Goal: Obtain resource: Obtain resource

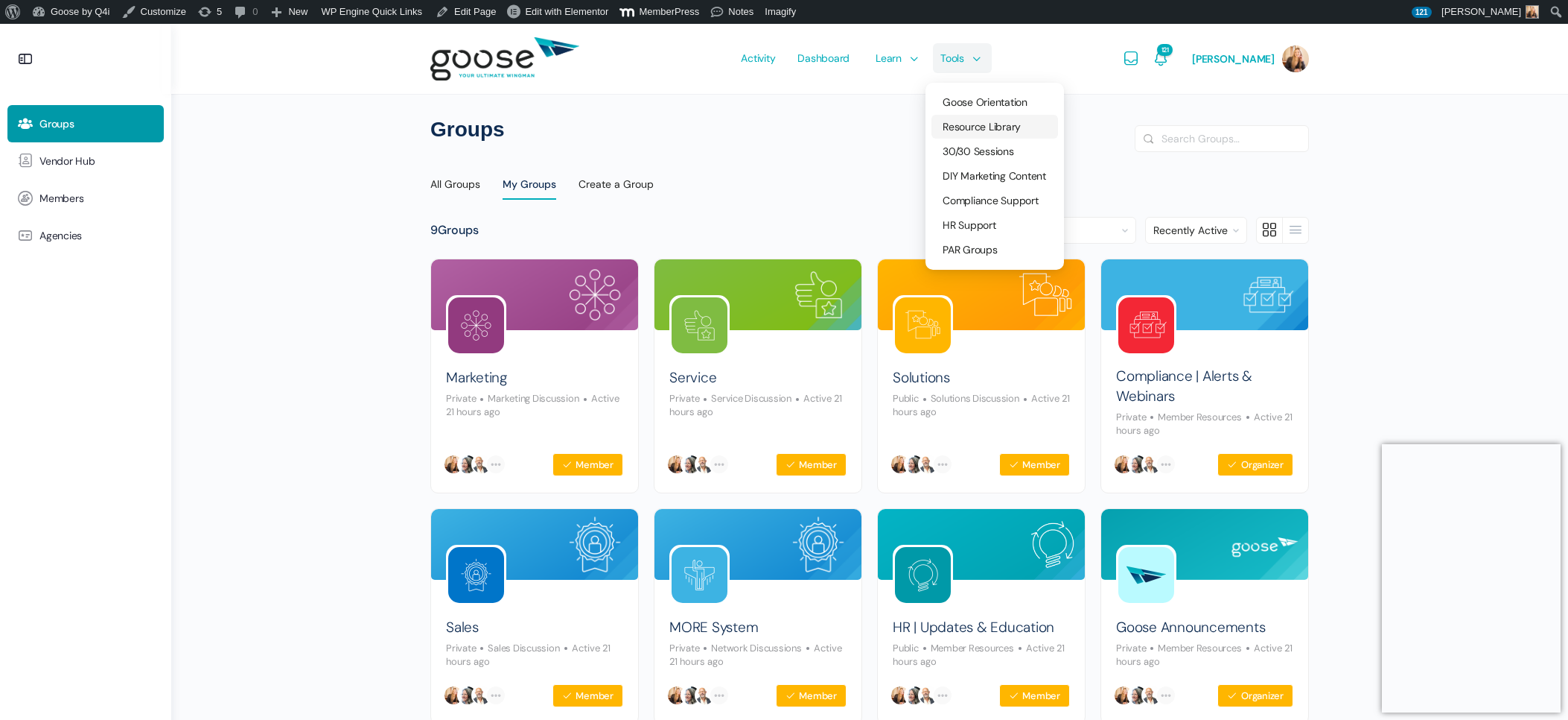
click at [998, 116] on link "Resource Library" at bounding box center [995, 127] width 126 height 24
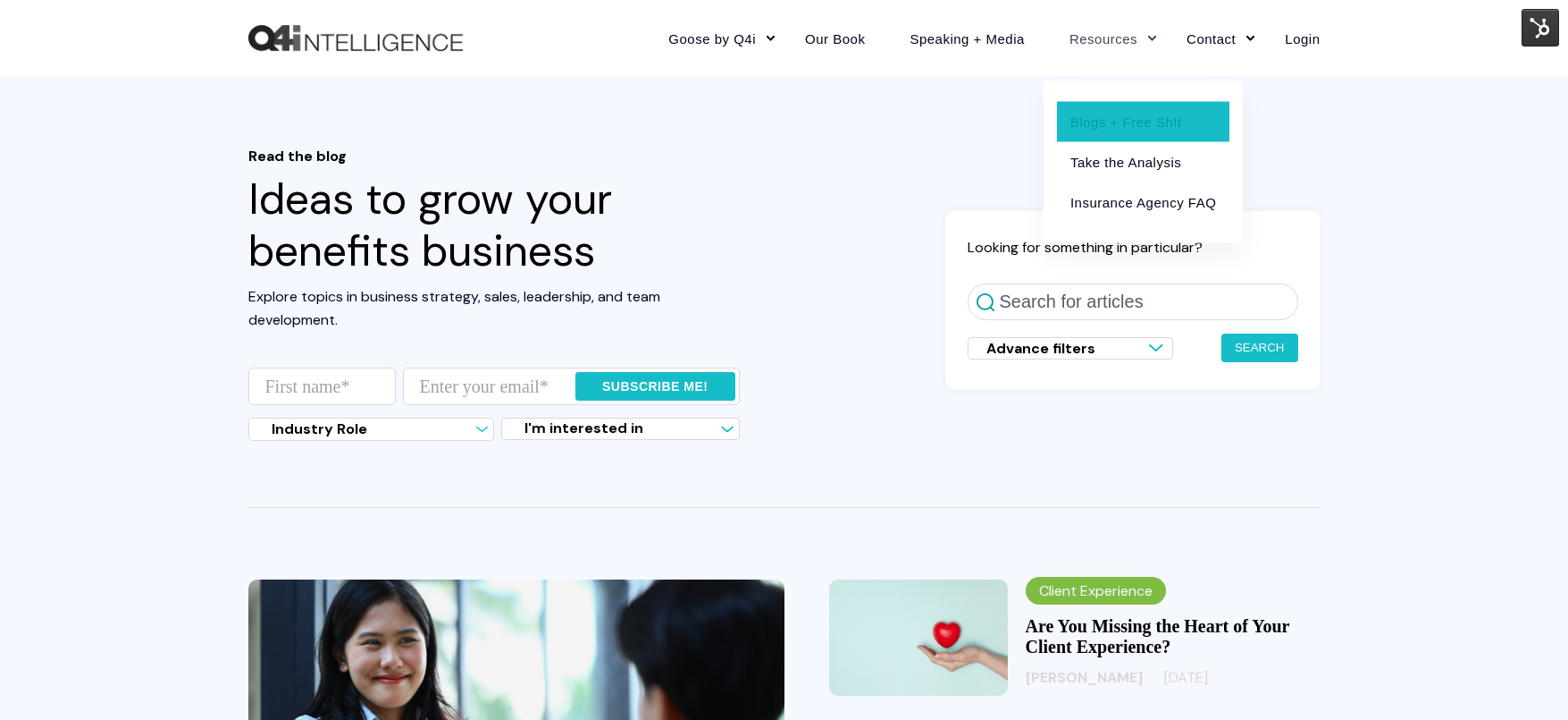
click at [1143, 32] on link "Resources" at bounding box center [1105, 38] width 117 height 78
click at [1122, 121] on link "Blogs + Free Sh!t" at bounding box center [1143, 121] width 173 height 40
click at [1138, 30] on link "Resources" at bounding box center [1105, 38] width 117 height 78
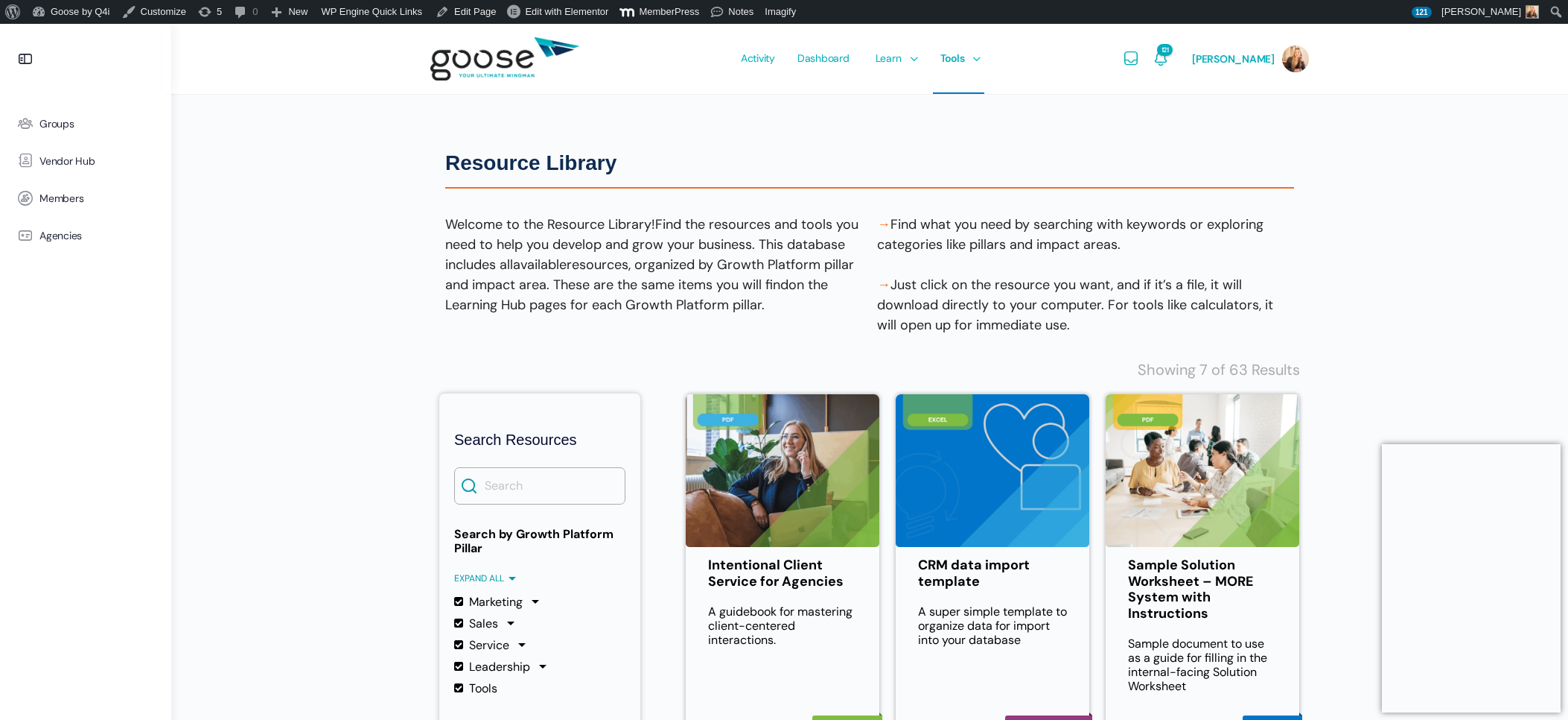
click at [570, 490] on e-page-transition at bounding box center [784, 360] width 1568 height 720
click at [529, 474] on e-page-transition at bounding box center [784, 360] width 1568 height 720
click at [521, 485] on e-page-transition at bounding box center [784, 360] width 1568 height 720
click at [556, 503] on e-page-transition at bounding box center [784, 360] width 1568 height 720
click at [517, 487] on e-page-transition at bounding box center [784, 360] width 1568 height 720
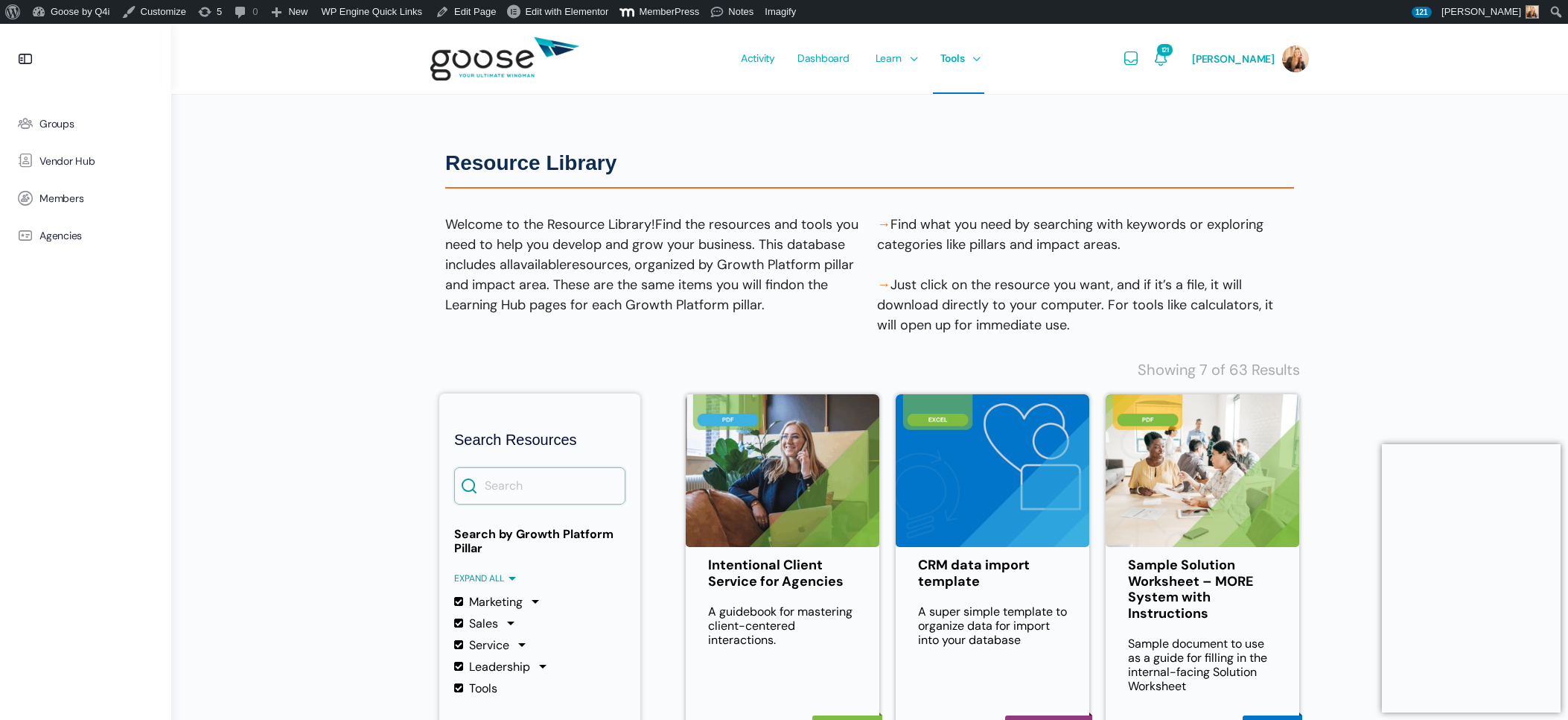
click at [510, 497] on input "Search" at bounding box center [540, 485] width 171 height 37
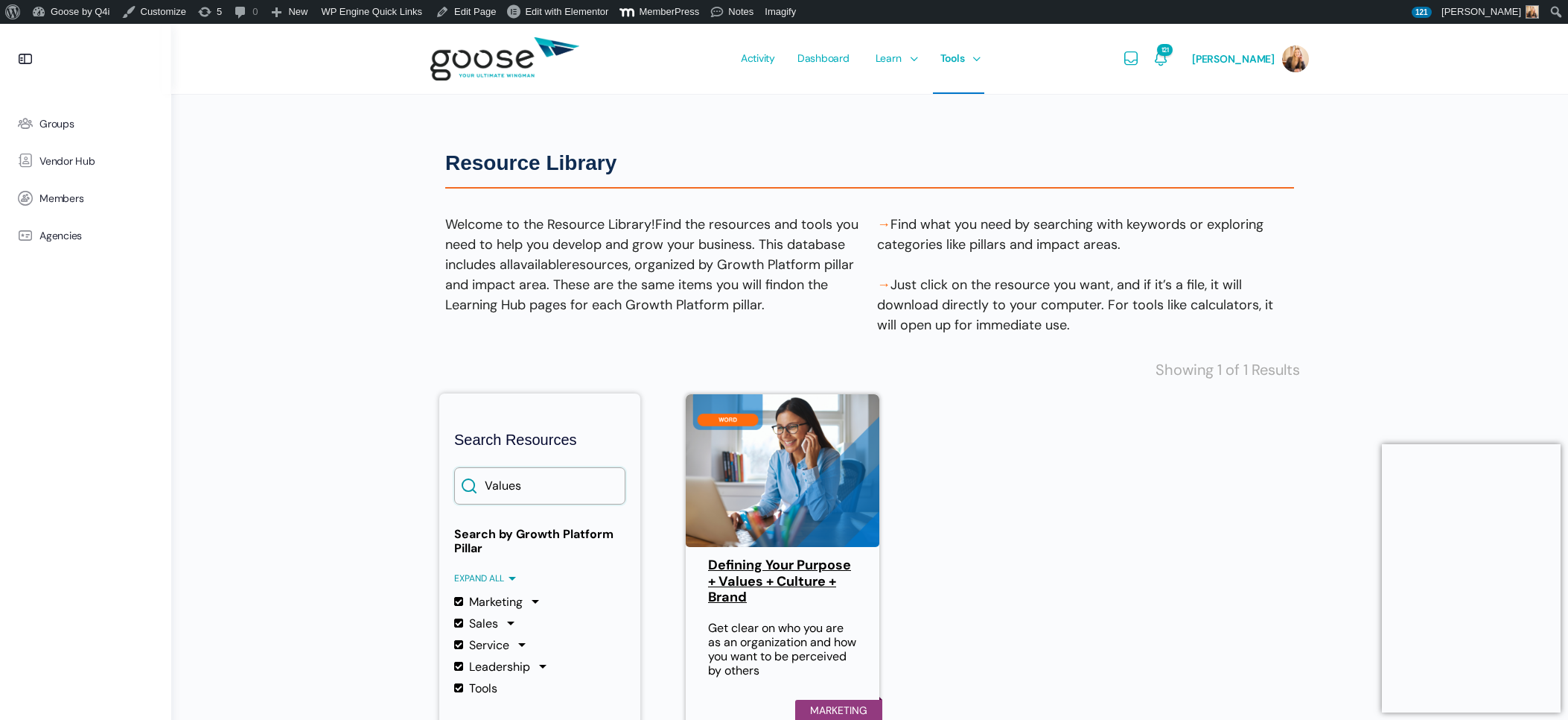
type input "Values"
click at [820, 595] on link "Defining Your Purpose + Values + Culture + Brand" at bounding box center [782, 582] width 149 height 48
